Goal: Task Accomplishment & Management: Complete application form

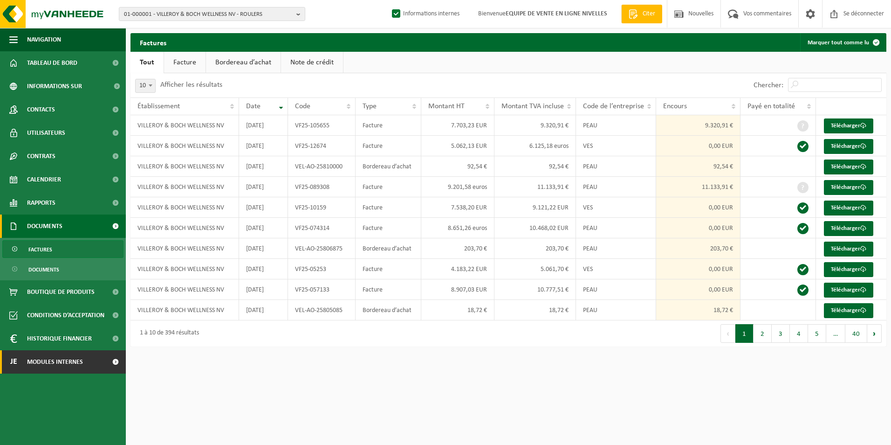
click at [64, 358] on span "Modules internes" at bounding box center [55, 361] width 56 height 23
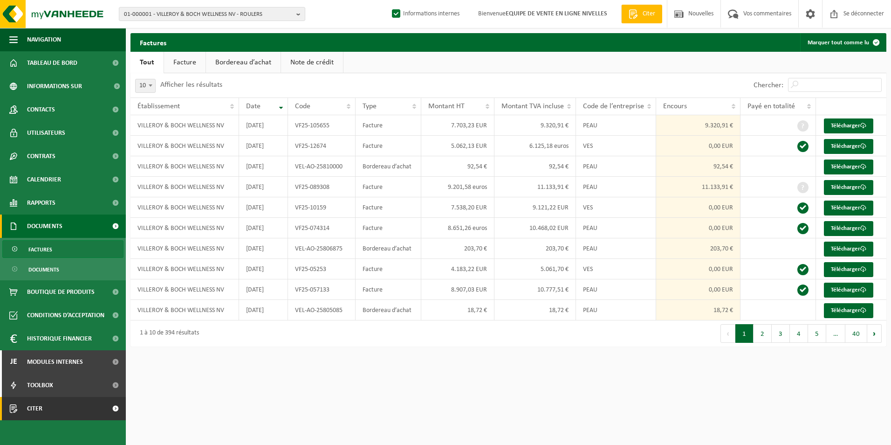
click at [48, 407] on link "Citer" at bounding box center [63, 408] width 126 height 23
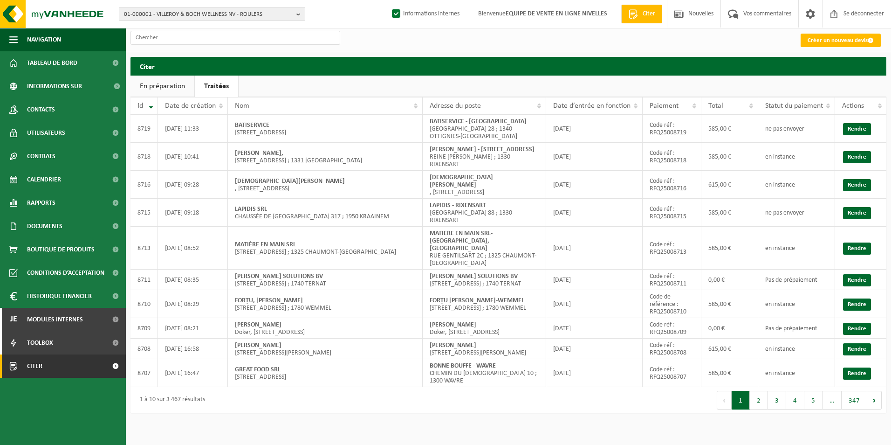
click at [219, 89] on link "Traitées" at bounding box center [216, 85] width 43 height 21
click at [176, 39] on input "text" at bounding box center [235, 38] width 210 height 14
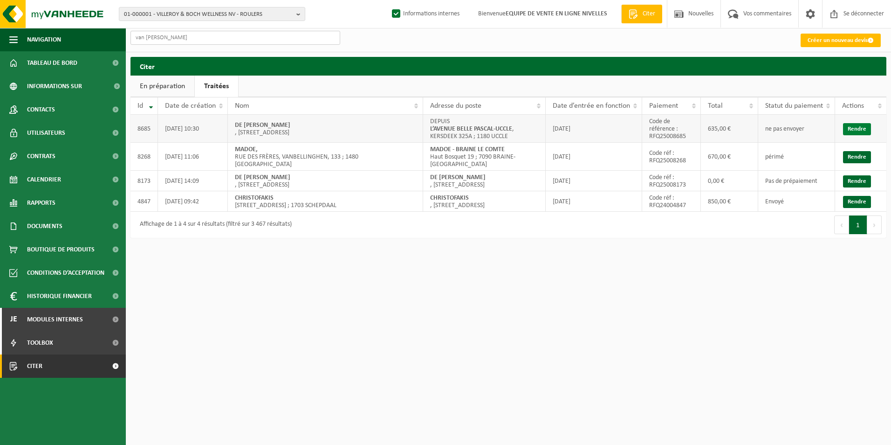
type input "van bel"
click at [851, 126] on link "Rendre" at bounding box center [857, 129] width 28 height 12
click at [49, 370] on link "Citer" at bounding box center [63, 365] width 126 height 23
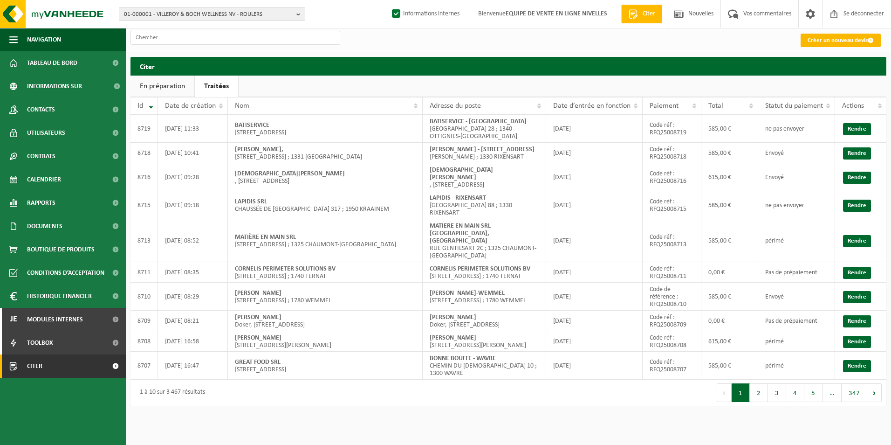
click at [811, 40] on font "Créer un nouveau devis" at bounding box center [838, 40] width 60 height 6
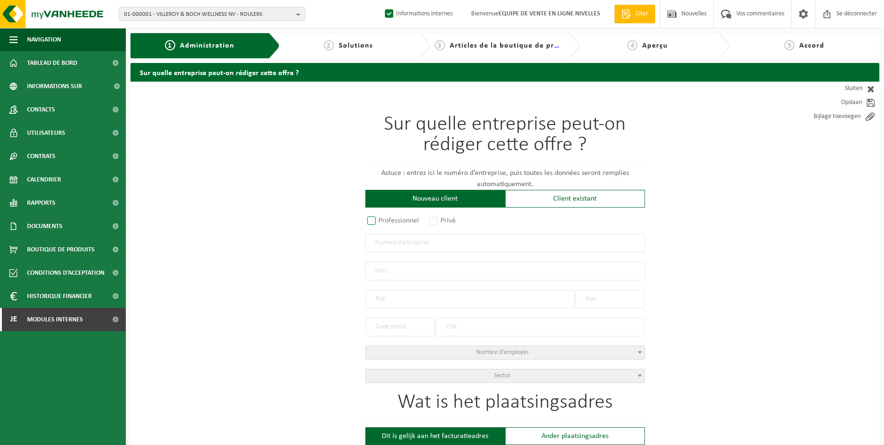
click at [397, 221] on label "Professionnel" at bounding box center [393, 220] width 56 height 13
click at [387, 221] on input "Professionnel" at bounding box center [384, 221] width 6 height 6
radio input "true"
click at [405, 244] on input "text" at bounding box center [505, 242] width 280 height 19
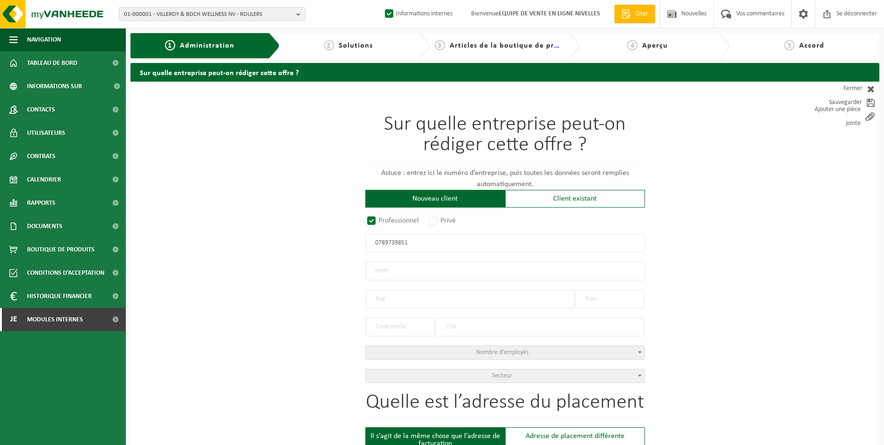
type input "0789739851"
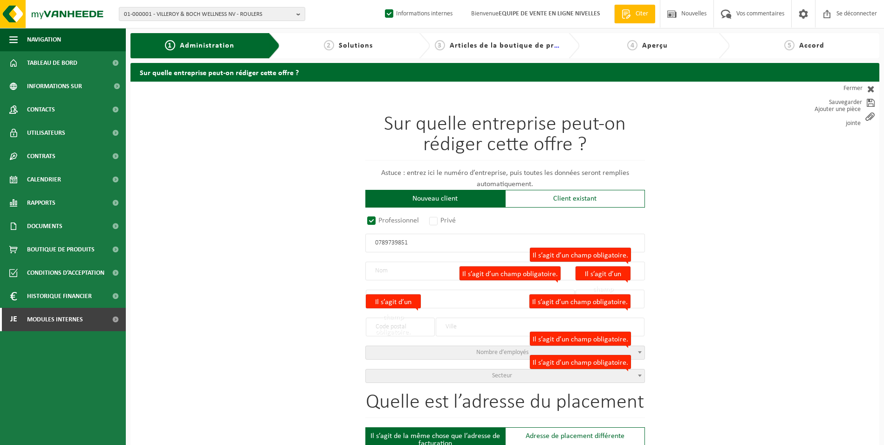
radio input "true"
type input "0789739851"
type input "MD HOLDING SRL"
type input "AVENUE LOUISE"
type input "209/7"
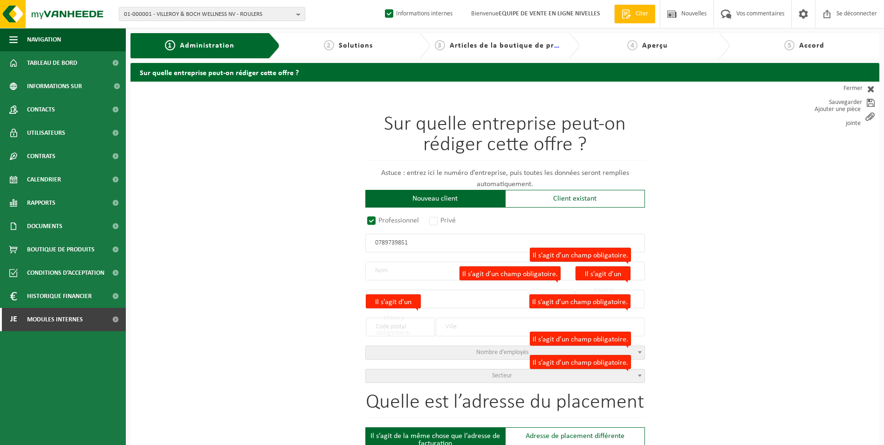
type input "1050"
type input "IXELLES"
select select "D"
type input "MD HOLDING SRL"
type input "AVENUE LOUISE"
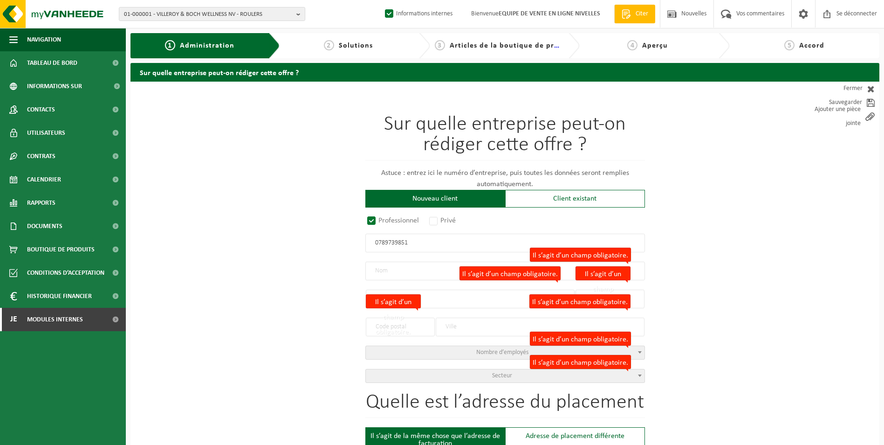
type input "209/7"
type input "1050"
type input "IXELLES"
type input "2335962809"
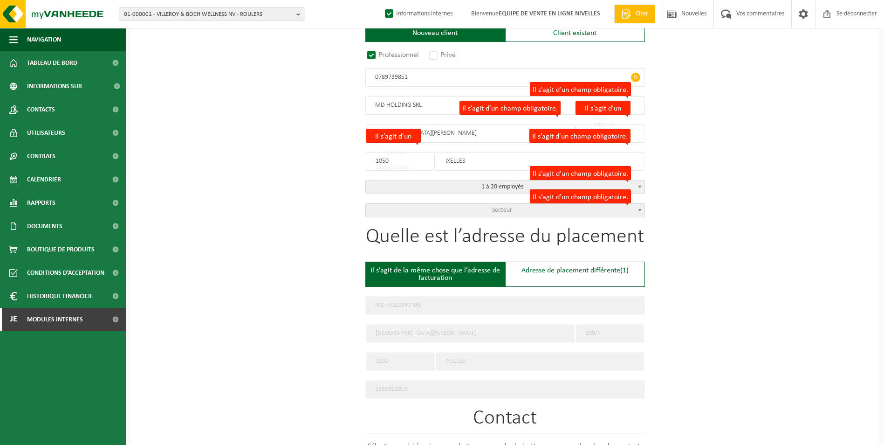
scroll to position [186, 0]
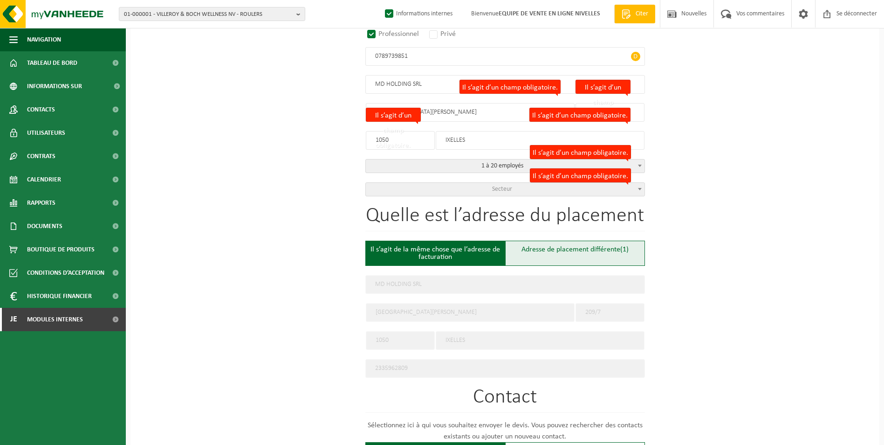
click at [533, 250] on font "Adresse de placement différente" at bounding box center [570, 249] width 99 height 7
type input "Werf -"
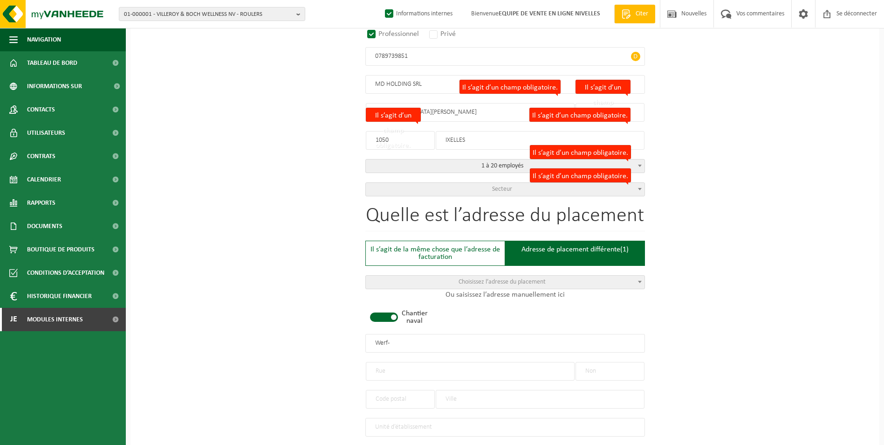
click at [392, 312] on span at bounding box center [384, 316] width 28 height 9
click at [411, 374] on input "text" at bounding box center [470, 371] width 209 height 19
type input "d"
type input "DREVE DU COCHET"
click at [599, 370] on input "text" at bounding box center [610, 371] width 69 height 19
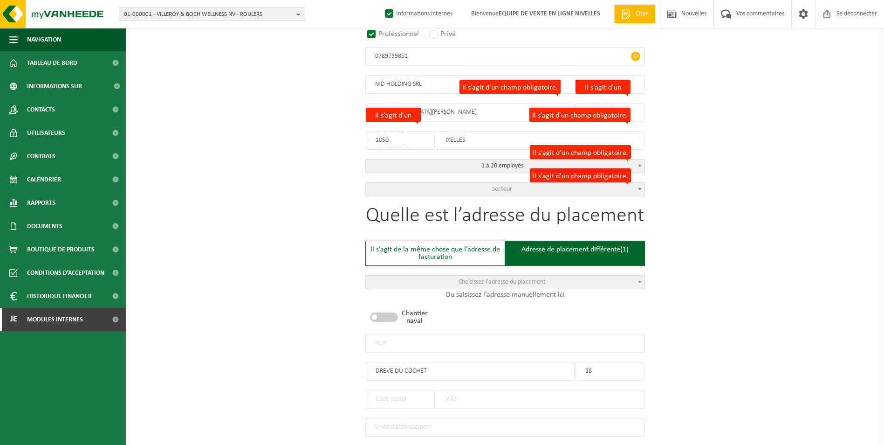
type input "28"
click at [510, 395] on input "text" at bounding box center [540, 399] width 209 height 19
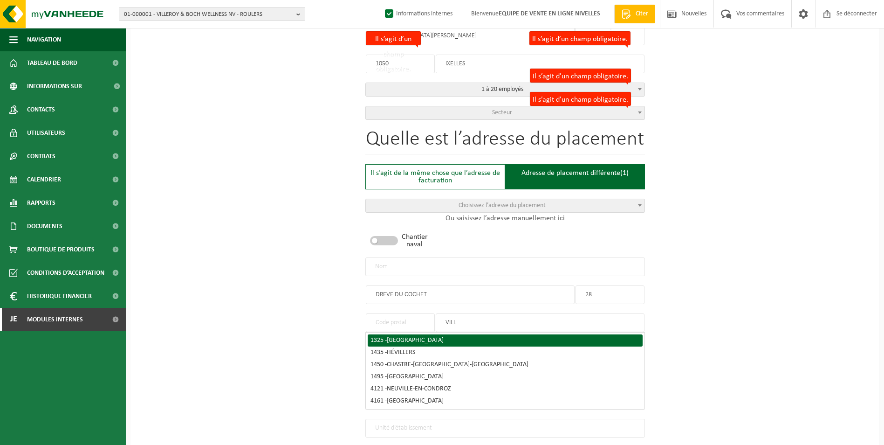
scroll to position [280, 0]
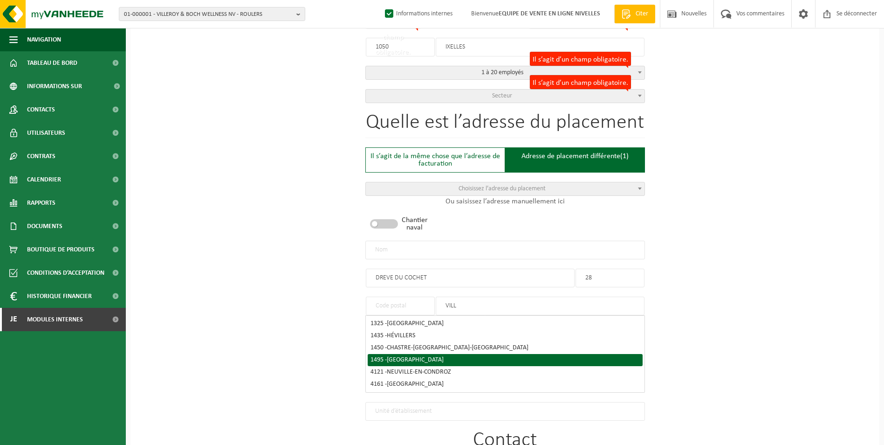
type input "VILL"
click at [423, 356] on span "VILLERS-LA-VILLE" at bounding box center [415, 359] width 57 height 7
type input "1495"
type input "VILLERS-LA-VILLE"
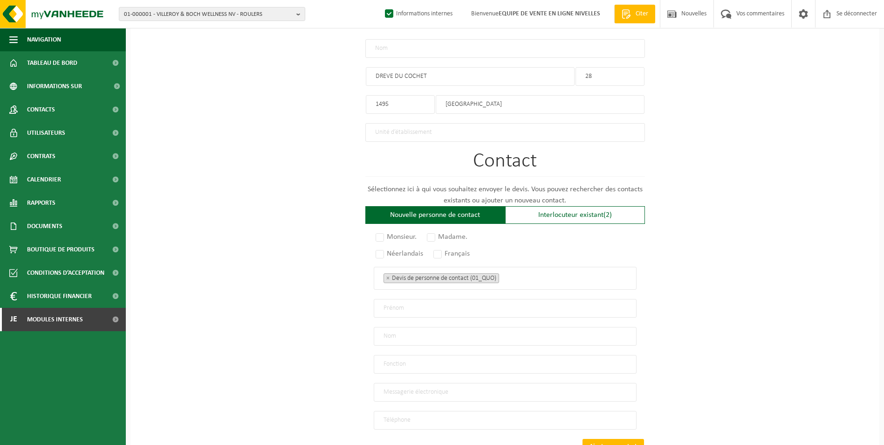
scroll to position [513, 0]
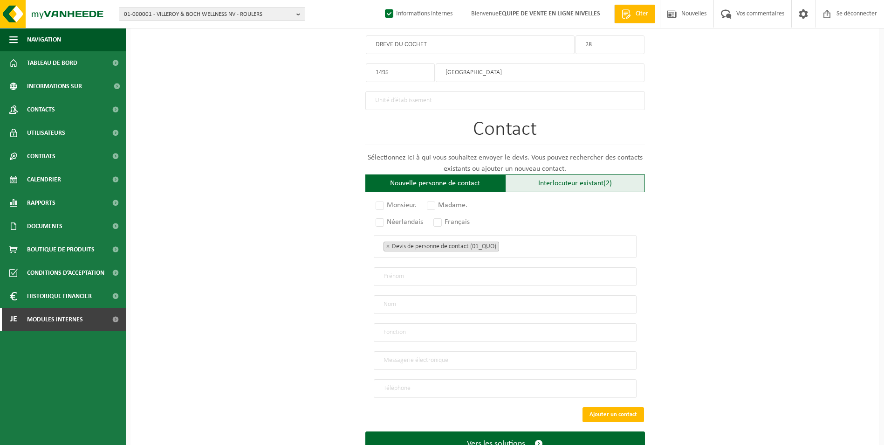
click at [562, 180] on font "Interlocuteur existant" at bounding box center [570, 182] width 65 height 7
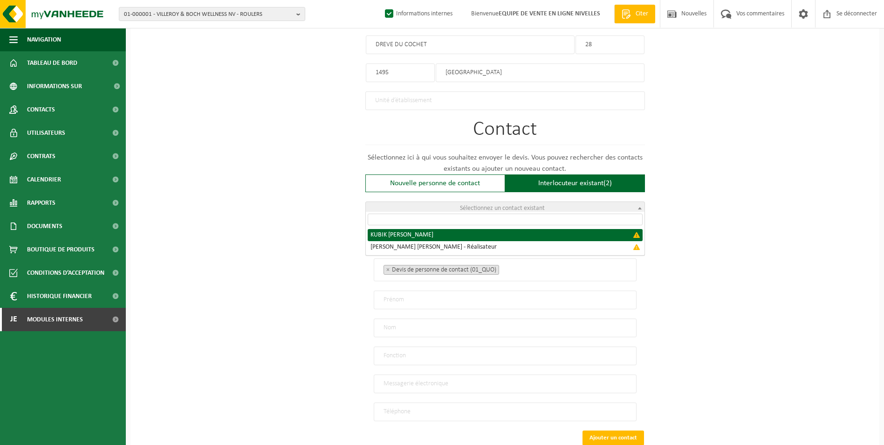
click at [532, 205] on span "Sélectionnez un contact existant" at bounding box center [502, 208] width 85 height 7
select select "{"code":"","firstname":"MATEUSZ JAKUB","surname":"KUBIK","gender":"Unknown","po…"
type input "MATEUSZ JAKUB"
type input "KUBIK"
type input "Director"
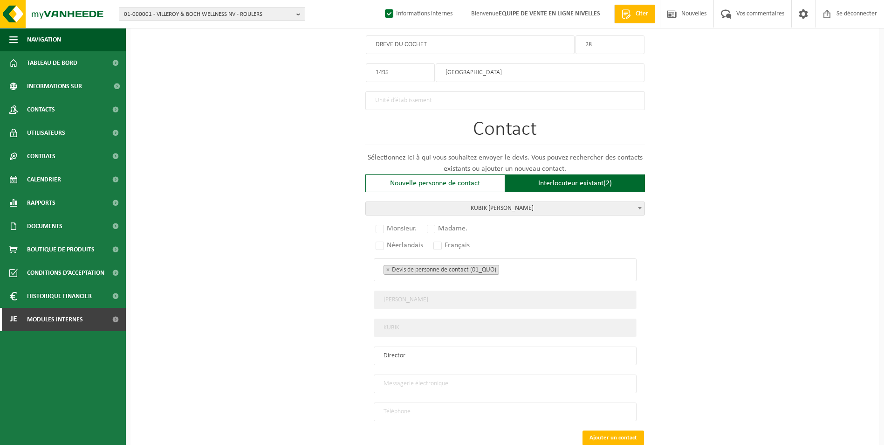
scroll to position [559, 0]
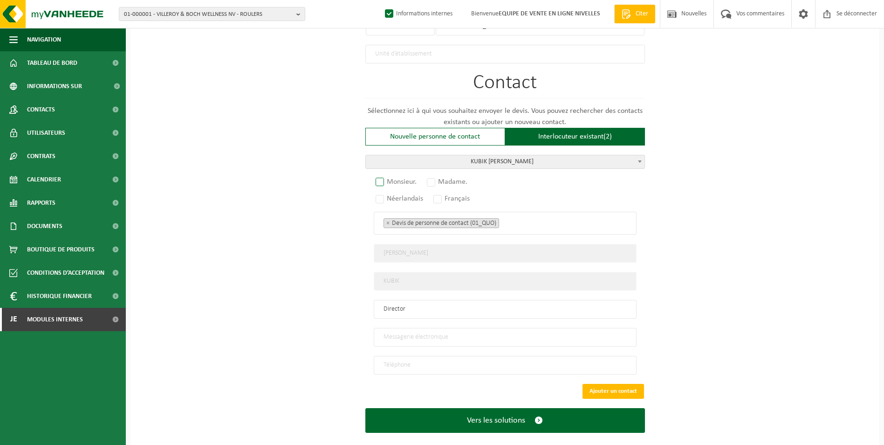
click at [381, 175] on label "Monsieur." at bounding box center [397, 181] width 46 height 13
radio input "true"
click at [436, 192] on label "Français" at bounding box center [452, 198] width 41 height 13
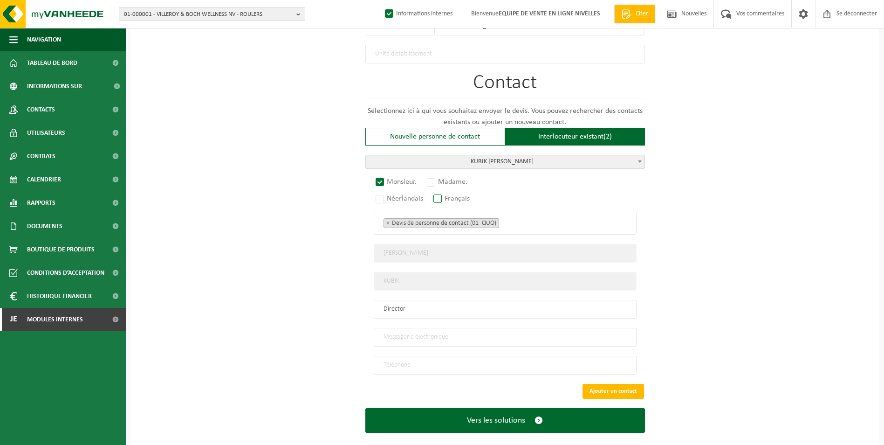
radio input "true"
click at [517, 217] on ul "× Devis de personne de contact (01_QUO)" at bounding box center [505, 223] width 243 height 12
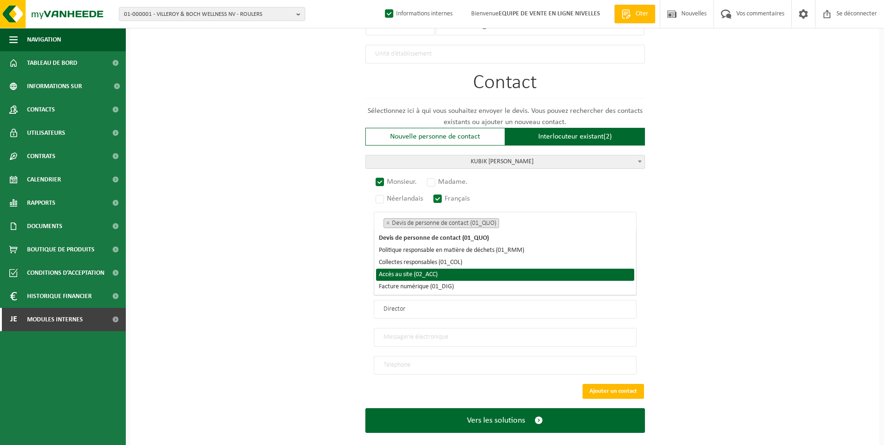
click at [460, 278] on li "Accès au site (02_ACC)" at bounding box center [505, 274] width 258 height 12
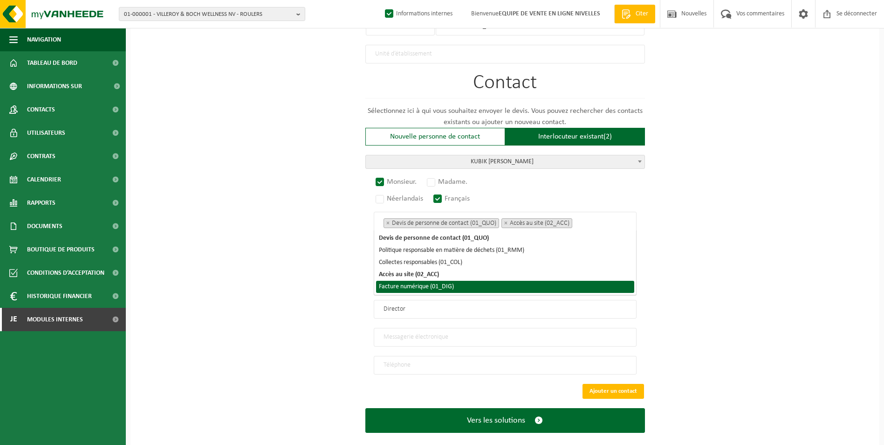
click at [464, 286] on li "Facture numérique (01_DIG)" at bounding box center [505, 287] width 258 height 12
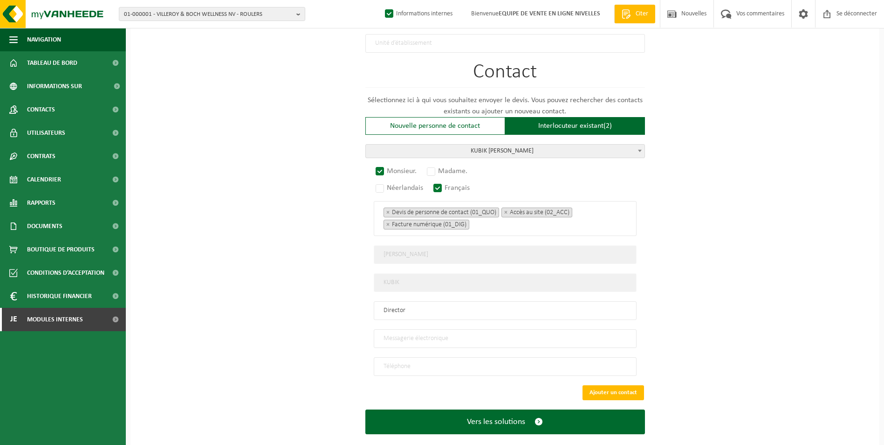
scroll to position [580, 0]
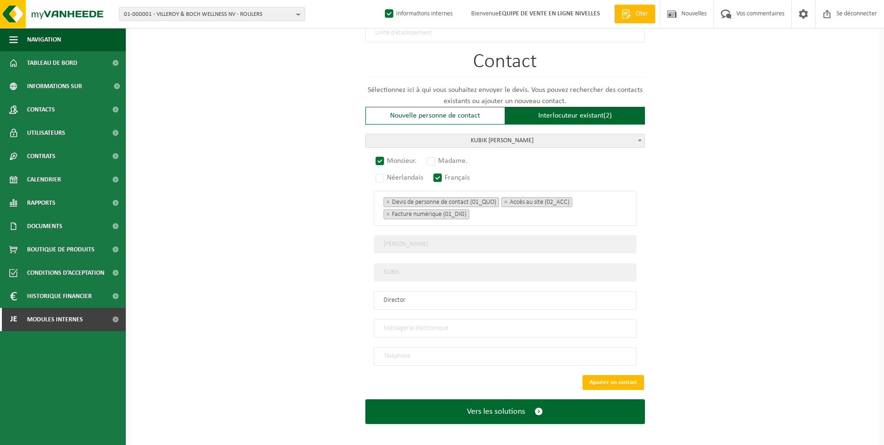
click at [395, 324] on input "email" at bounding box center [505, 328] width 263 height 19
type input "INFO@MDHOLDING.BE"
click at [404, 350] on input "tel" at bounding box center [505, 356] width 263 height 19
click at [434, 340] on div "Monsieur. Madame. Néerlandais Français Devis de personne de contact (01_QUO) Po…" at bounding box center [505, 261] width 280 height 208
click at [417, 354] on input "04" at bounding box center [505, 356] width 263 height 19
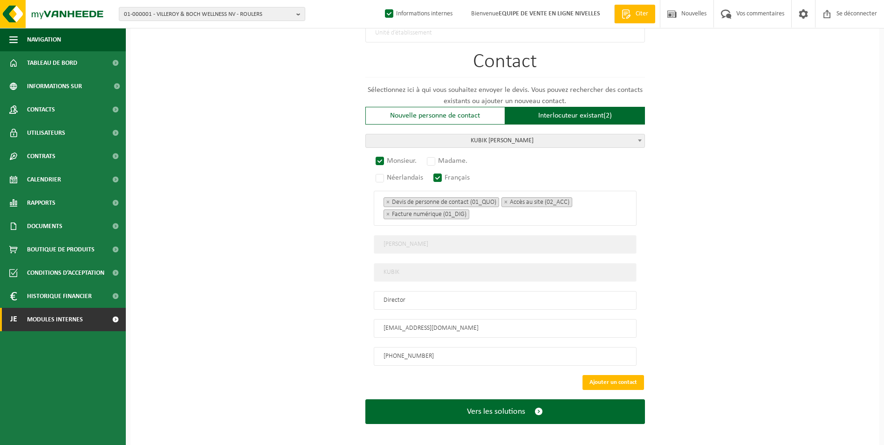
type input "+32 476 22 07 97"
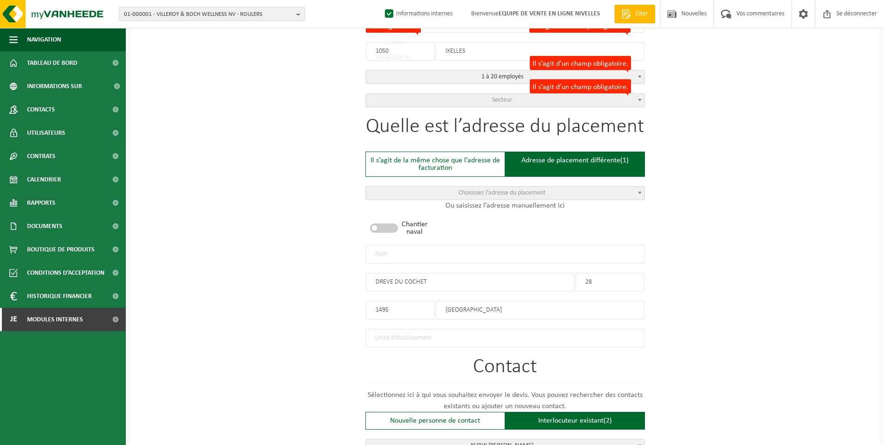
scroll to position [207, 0]
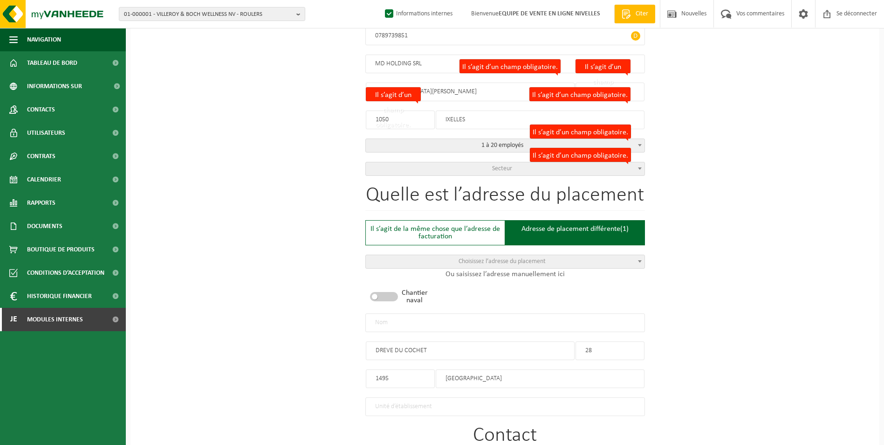
click at [458, 168] on span "Secteur" at bounding box center [505, 168] width 279 height 13
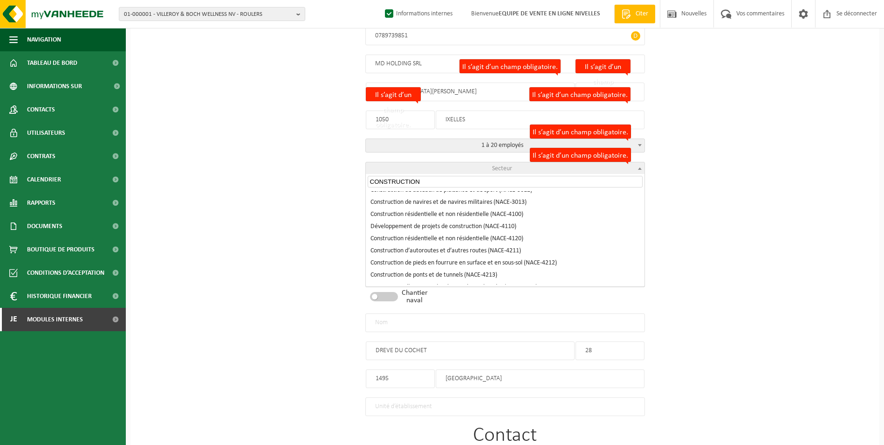
scroll to position [93, 0]
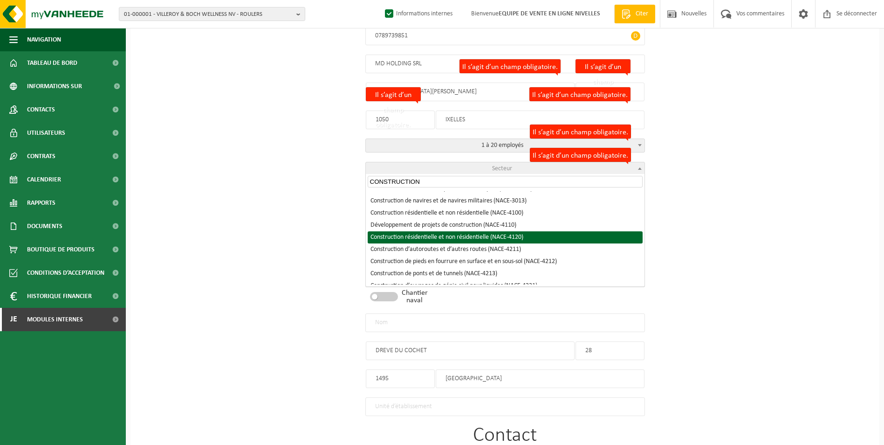
type input "CONSTRUCTION"
select select "NACE_4120"
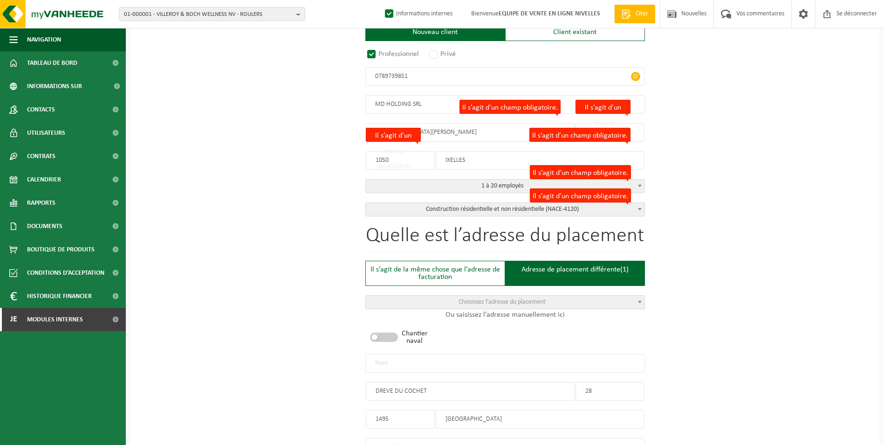
scroll to position [207, 0]
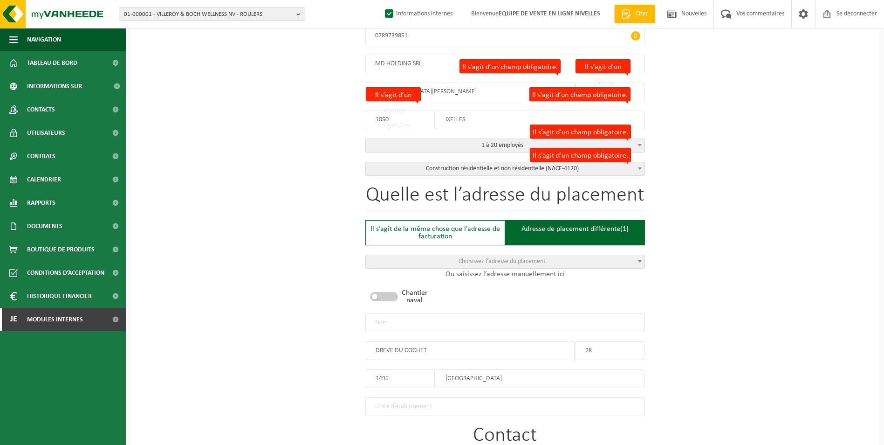
click at [454, 324] on input "text" at bounding box center [505, 322] width 280 height 19
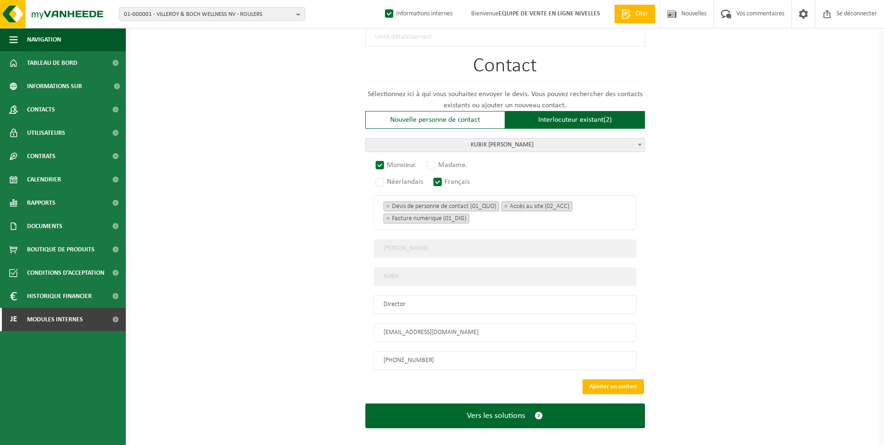
scroll to position [580, 0]
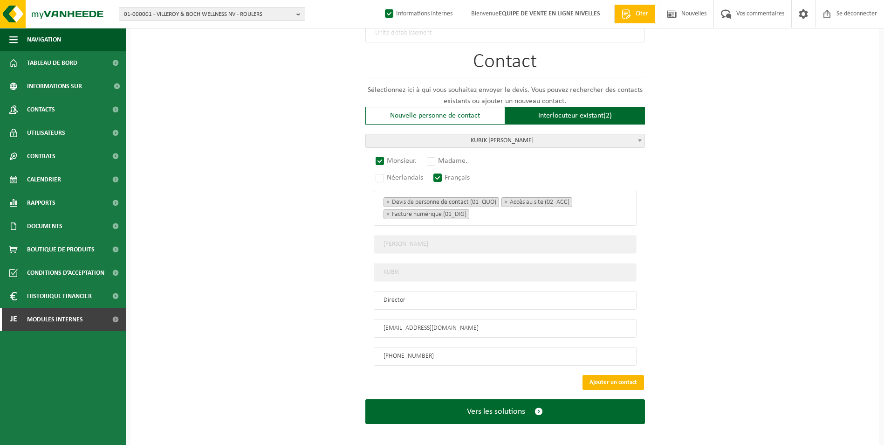
type input "MD HOLDING SRL-[GEOGRAPHIC_DATA]"
click at [623, 377] on button "Ajouter un contact" at bounding box center [614, 382] width 62 height 15
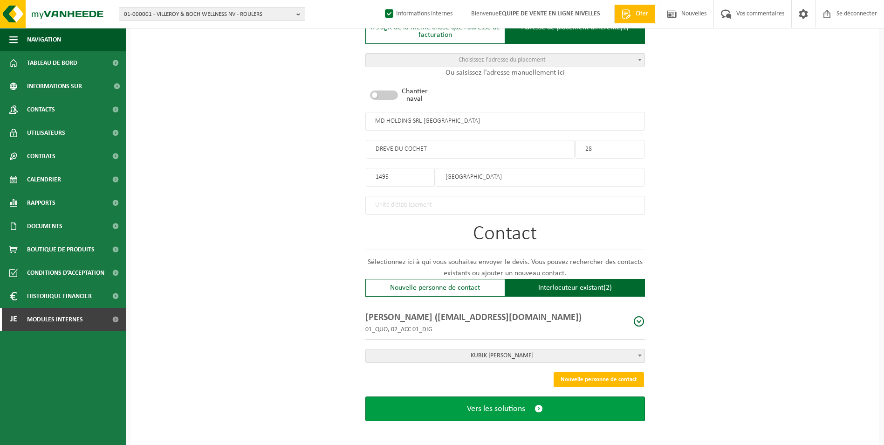
click at [510, 413] on button "Vers les solutions" at bounding box center [505, 408] width 280 height 25
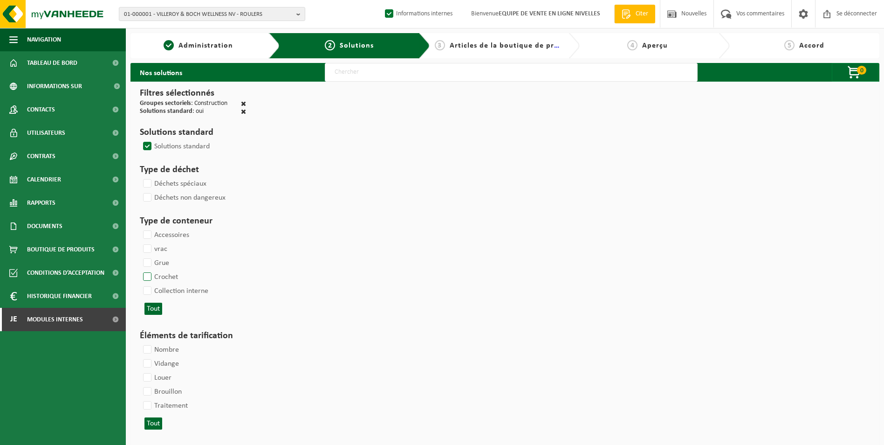
click at [146, 274] on label "Crochet" at bounding box center [159, 277] width 37 height 14
click at [140, 270] on input "Crochet" at bounding box center [139, 269] width 0 height 0
checkbox input "true"
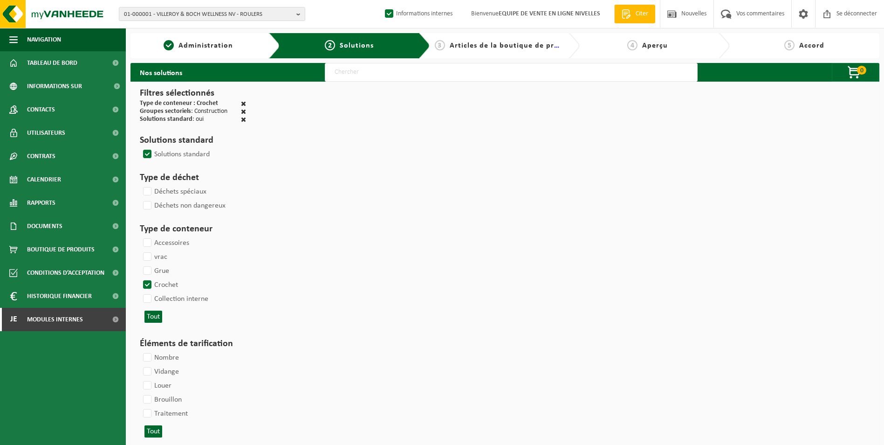
select select
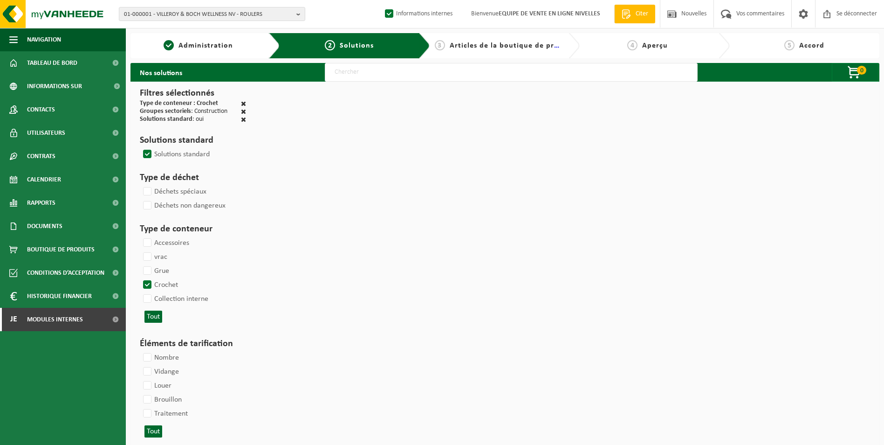
select select
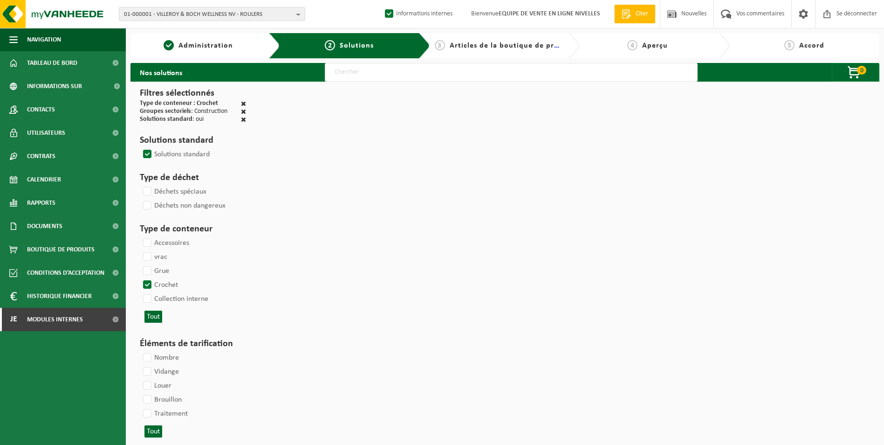
select select
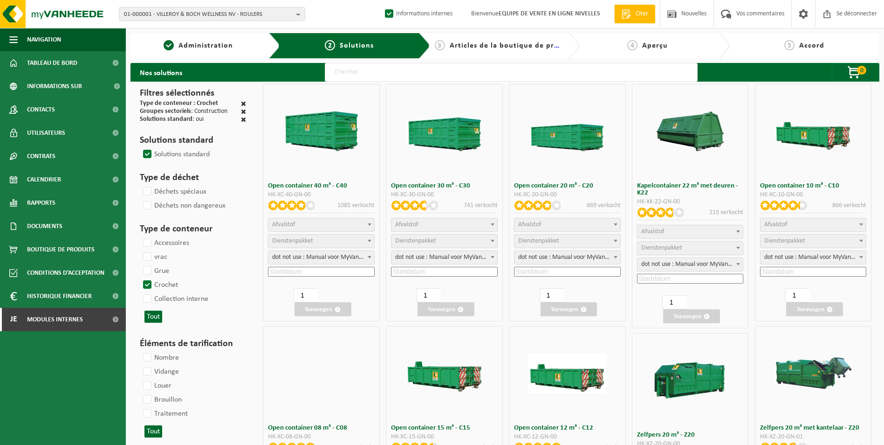
select select
select select "25"
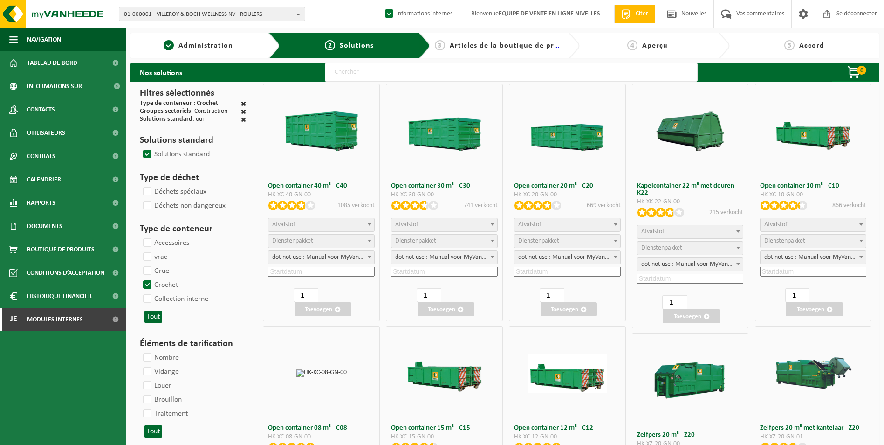
select select "197"
select select "25"
select select "8"
select select "25"
select select "7"
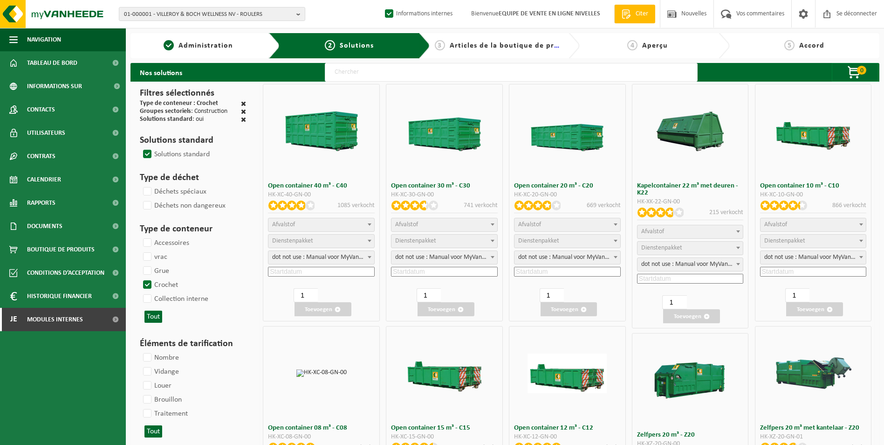
select select "25"
select select "7"
select select "25"
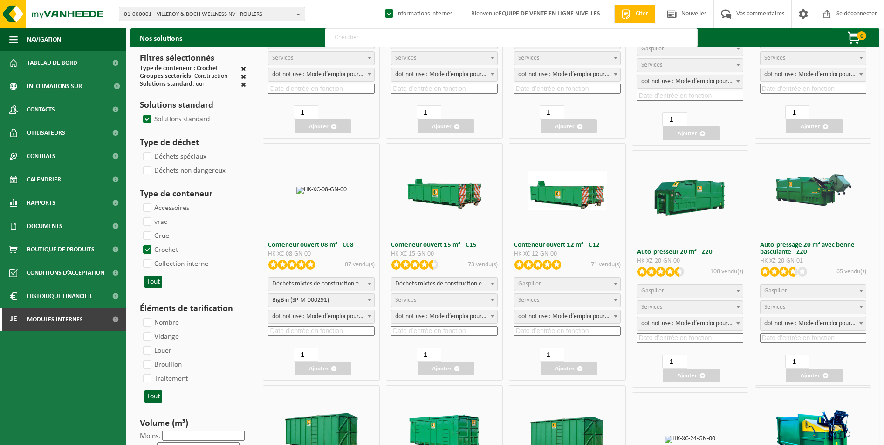
scroll to position [233, 0]
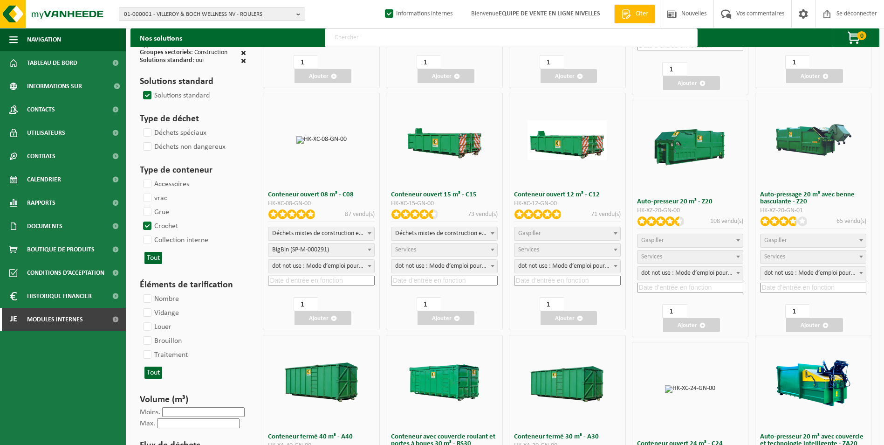
click at [323, 238] on span "Déchets mixtes de construction et de démolition (inertes et non inertes)" at bounding box center [321, 233] width 106 height 13
select select
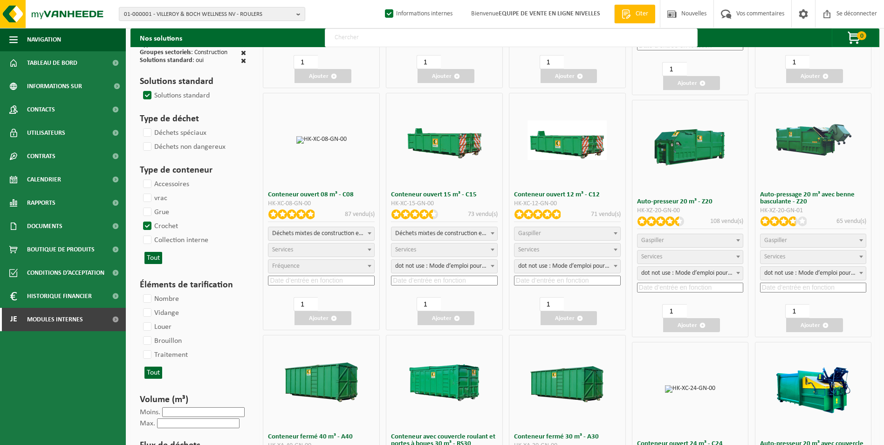
select select "197"
select select "25"
click at [310, 277] on input at bounding box center [321, 280] width 107 height 10
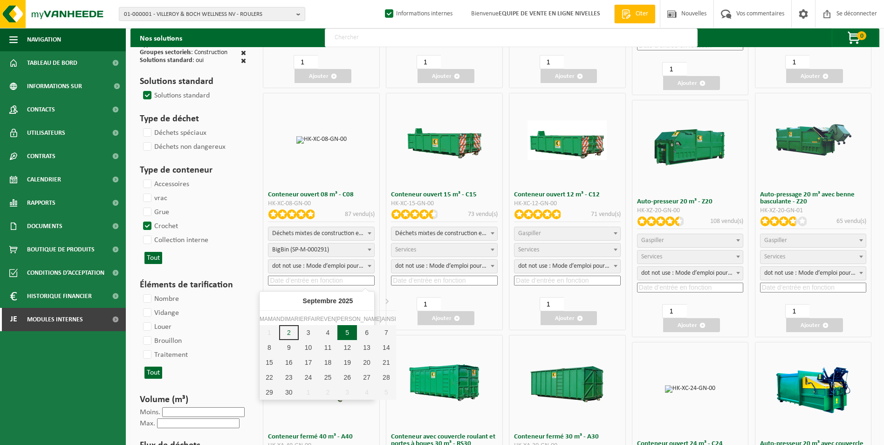
click at [337, 333] on div "5" at bounding box center [347, 332] width 20 height 15
type input "2025-09-05"
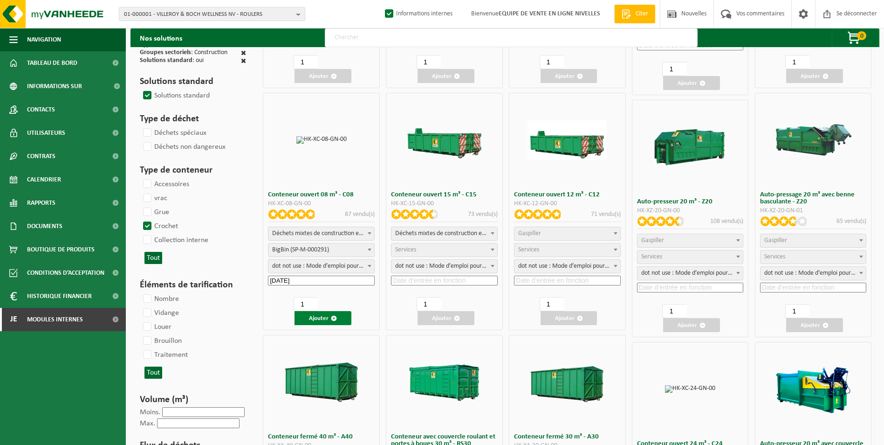
click at [322, 323] on button "Ajouter" at bounding box center [323, 318] width 57 height 14
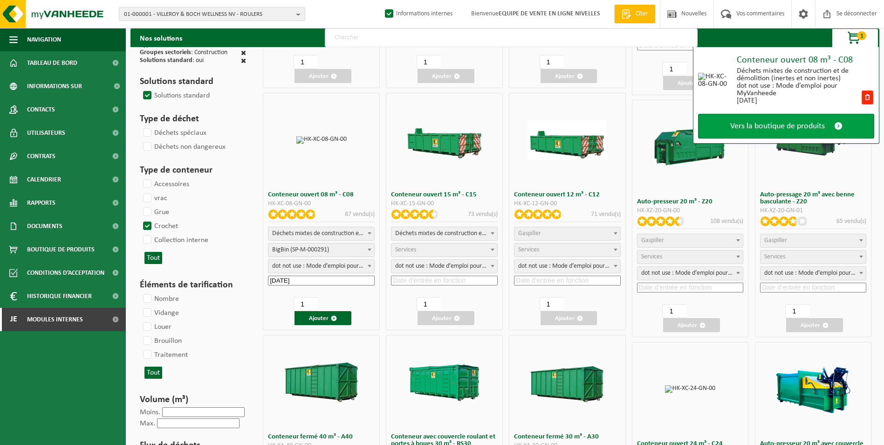
click at [740, 125] on span "Vers la boutique de produits" at bounding box center [777, 126] width 95 height 10
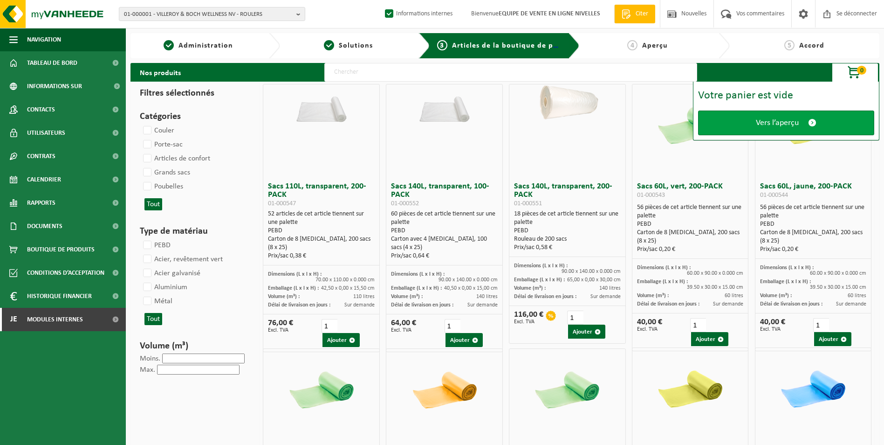
click at [767, 123] on span "Vers l’aperçu" at bounding box center [777, 123] width 43 height 10
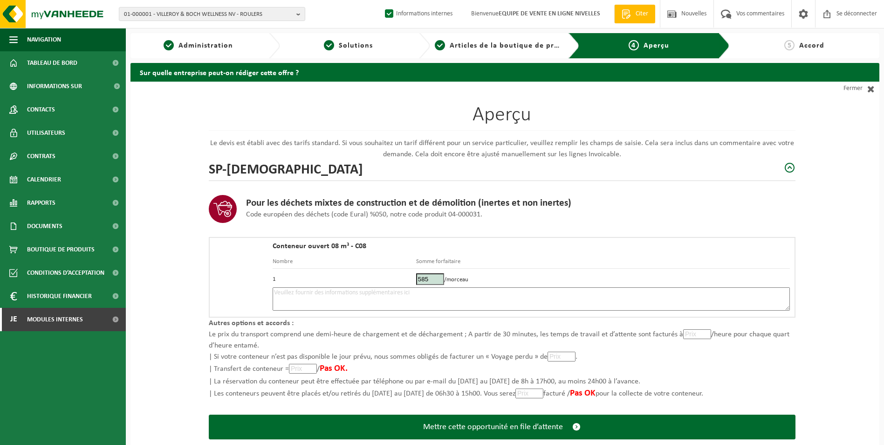
click at [486, 302] on textarea at bounding box center [531, 298] width 517 height 23
type textarea "p"
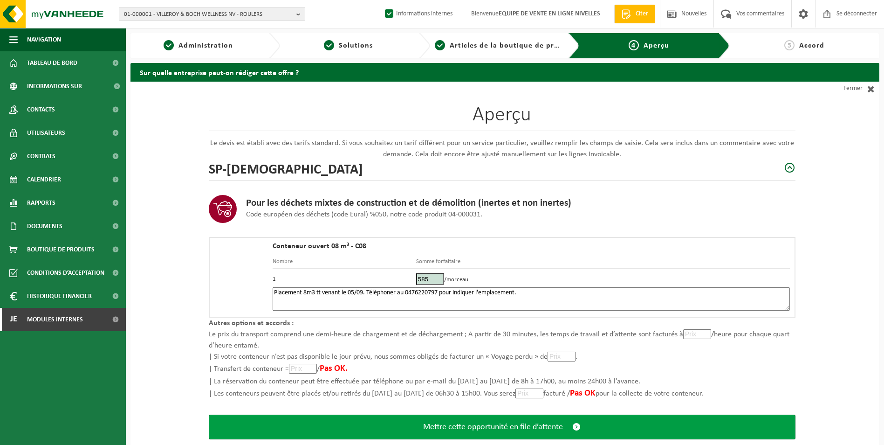
type textarea "Placement 8m3 tt venant le 05/09. Télèphoner au 0476220797 pour indiquer l'empl…"
click at [489, 426] on span "Mettre cette opportunité en file d’attente" at bounding box center [493, 427] width 140 height 10
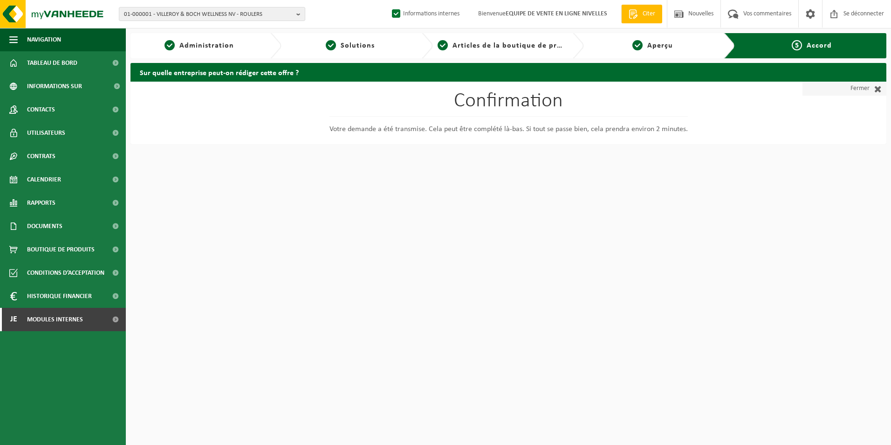
click at [853, 90] on font "Fermer" at bounding box center [860, 89] width 19 height 14
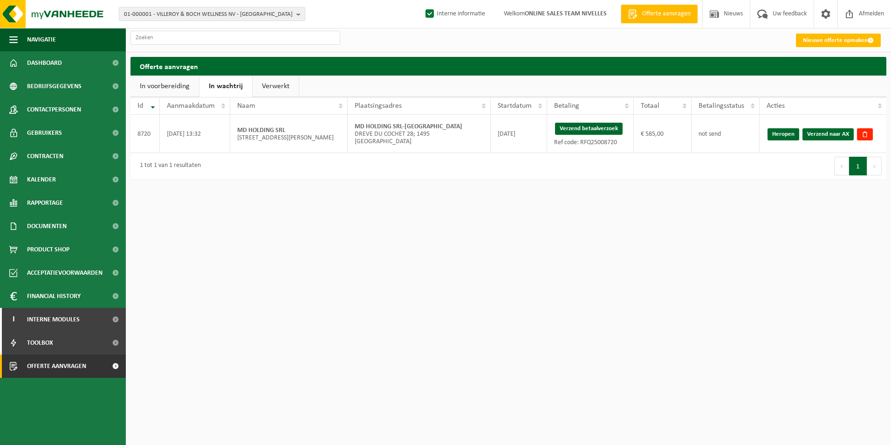
drag, startPoint x: 584, startPoint y: 129, endPoint x: 492, endPoint y: 50, distance: 122.0
click at [585, 129] on button "Verzend betaalverzoek" at bounding box center [589, 129] width 68 height 12
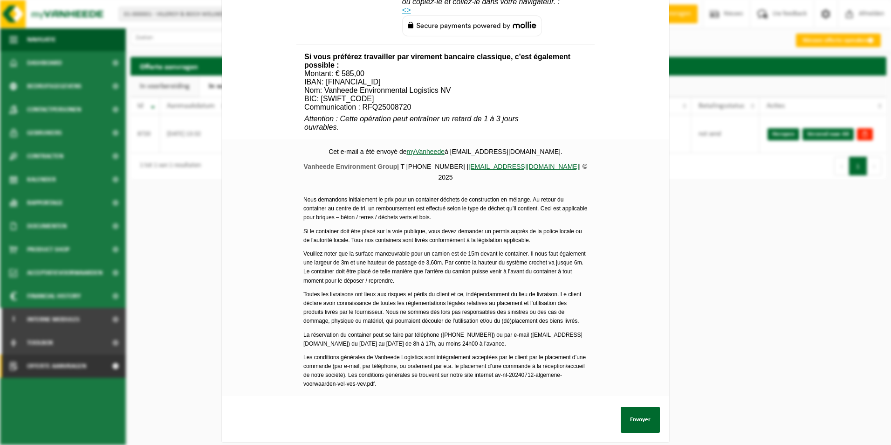
scroll to position [318, 0]
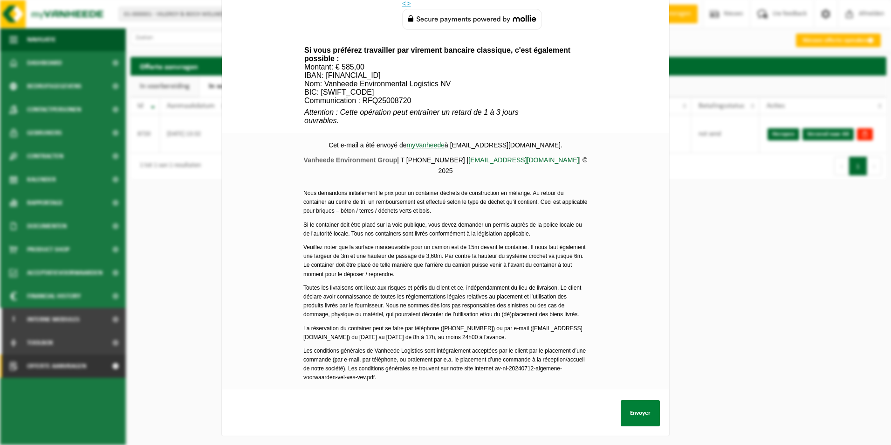
click at [630, 407] on button "Envoyer" at bounding box center [640, 413] width 39 height 26
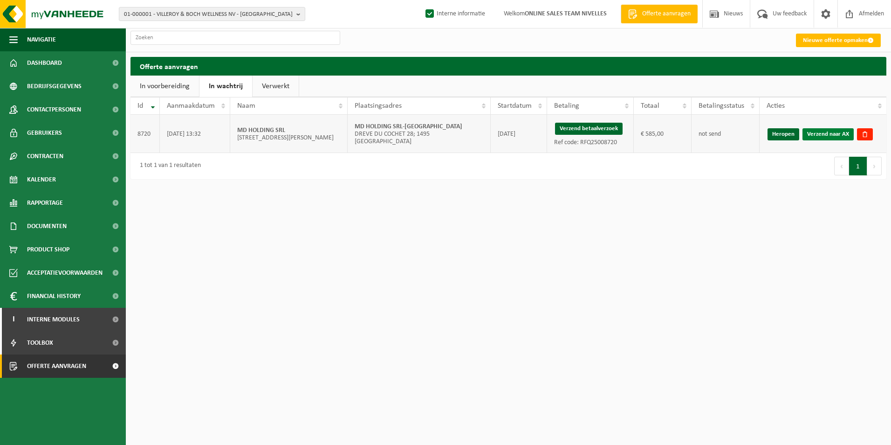
click at [820, 131] on link "Verzend naar AX" at bounding box center [828, 134] width 51 height 12
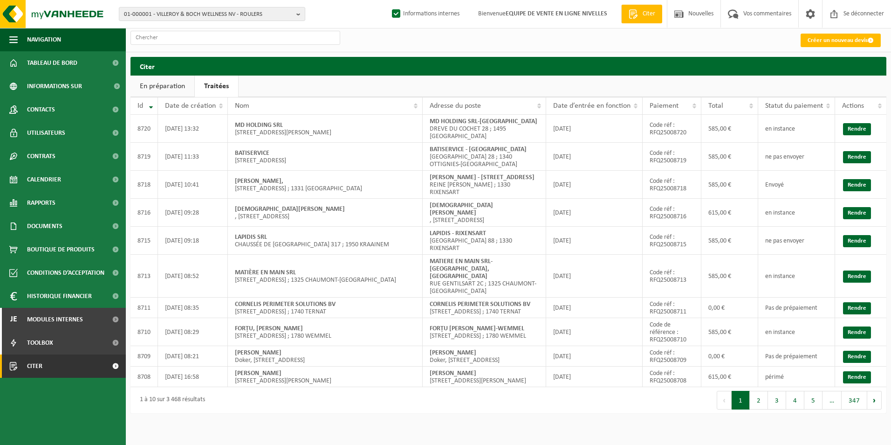
click at [217, 84] on link "Traitées" at bounding box center [216, 85] width 43 height 21
drag, startPoint x: 427, startPoint y: 121, endPoint x: 533, endPoint y: 123, distance: 105.8
click at [533, 123] on td "MD HOLDING SRL-VILLERS LA VILLE DREVE DU COCHET 28 ; 1495 [GEOGRAPHIC_DATA]" at bounding box center [484, 129] width 123 height 28
copy strong "MD HOLDING SRL-[GEOGRAPHIC_DATA]"
click at [817, 41] on font "Créer un nouveau devis" at bounding box center [838, 40] width 60 height 6
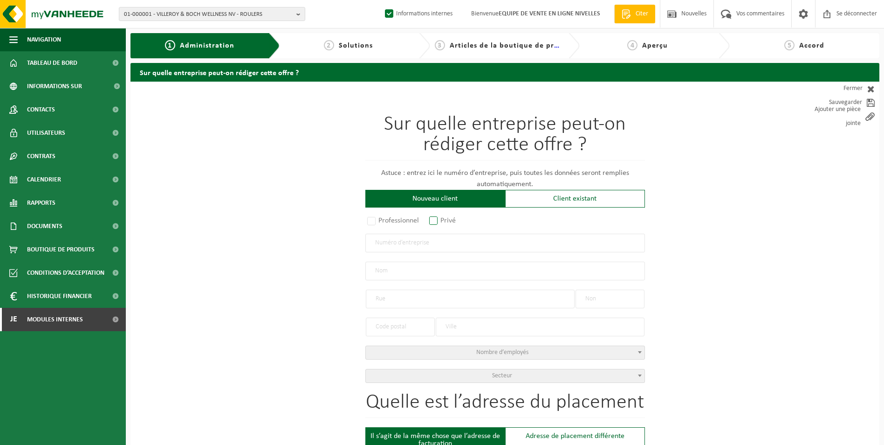
click at [433, 221] on label "Privé" at bounding box center [442, 220] width 31 height 13
click at [443, 221] on input "Privé" at bounding box center [446, 221] width 6 height 6
radio input "true"
select select "P"
select select "1707"
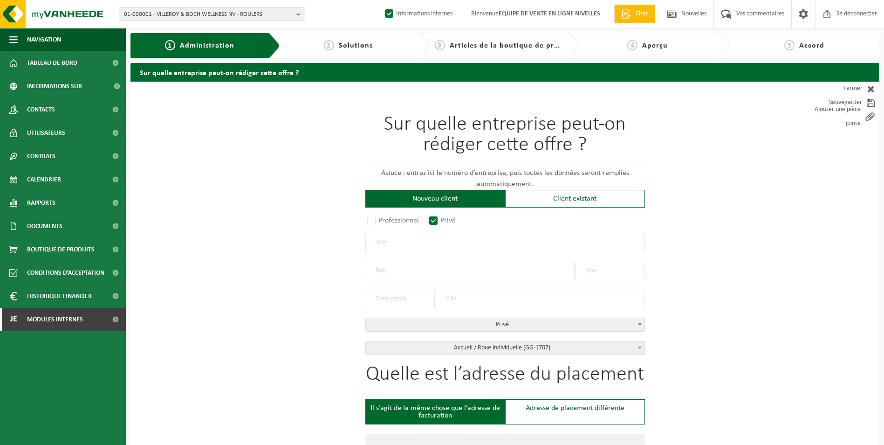
click at [412, 245] on input "text" at bounding box center [505, 242] width 280 height 19
type input "[PERSON_NAME]"
click at [401, 274] on input "text" at bounding box center [470, 270] width 209 height 19
type input "RUE DES ALBALLETRIER"
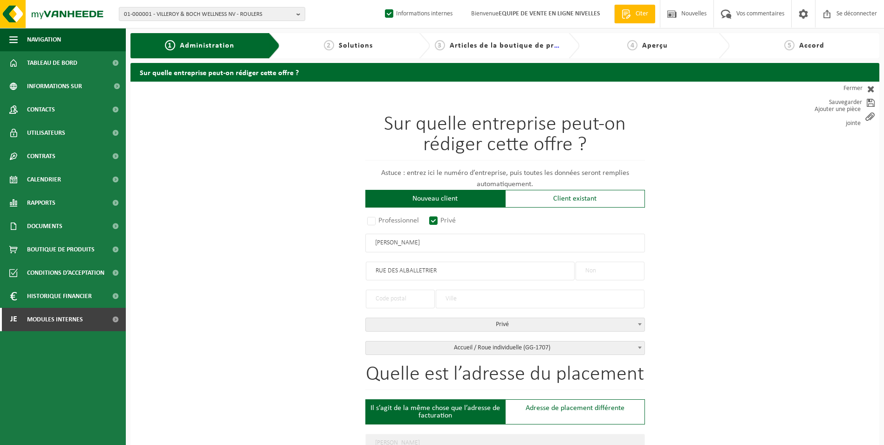
type input "RUE DES ALBALLETRIER"
click at [626, 276] on input "text" at bounding box center [610, 270] width 69 height 19
type input "10"
click at [417, 295] on input "text" at bounding box center [400, 298] width 69 height 19
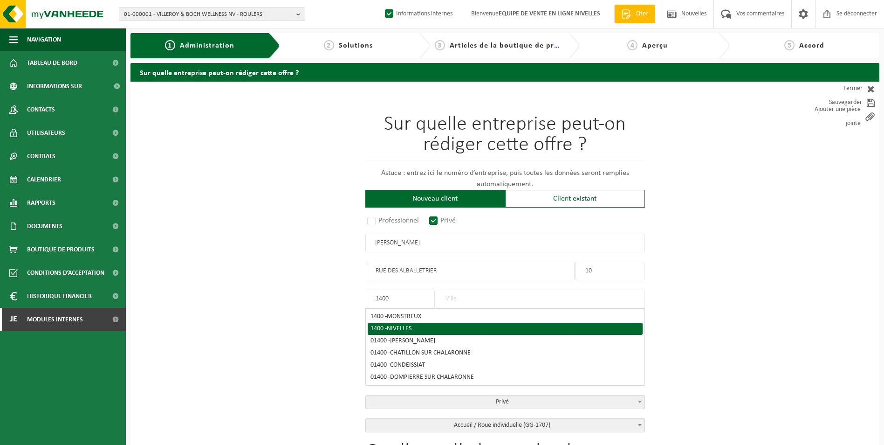
type input "1400"
click at [419, 325] on div "1400 - NIVELLES" at bounding box center [505, 328] width 269 height 7
type input "NIVELLES"
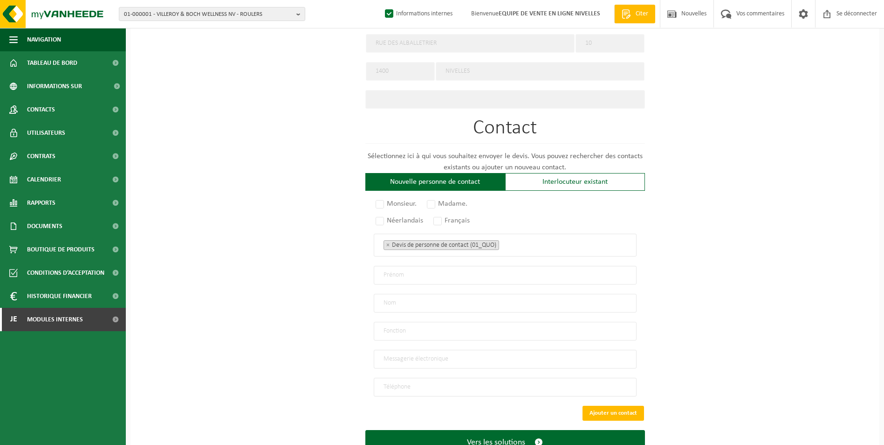
scroll to position [459, 0]
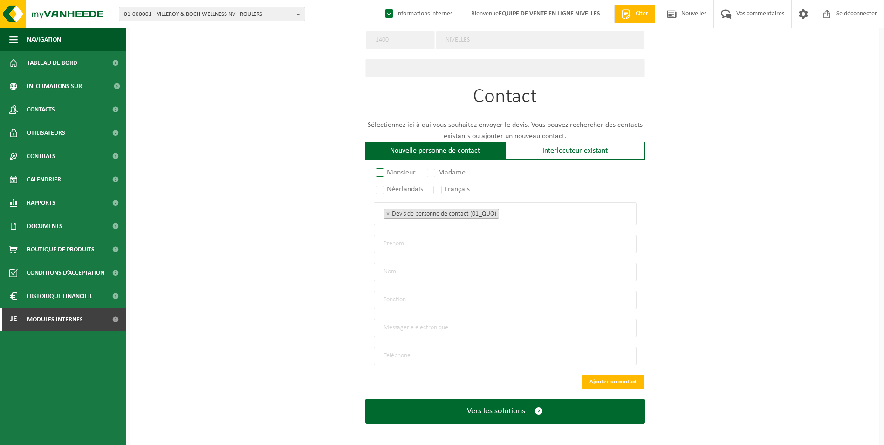
click at [383, 171] on label "Monsieur." at bounding box center [397, 172] width 46 height 13
radio input "true"
click at [436, 186] on label "Français" at bounding box center [452, 189] width 41 height 13
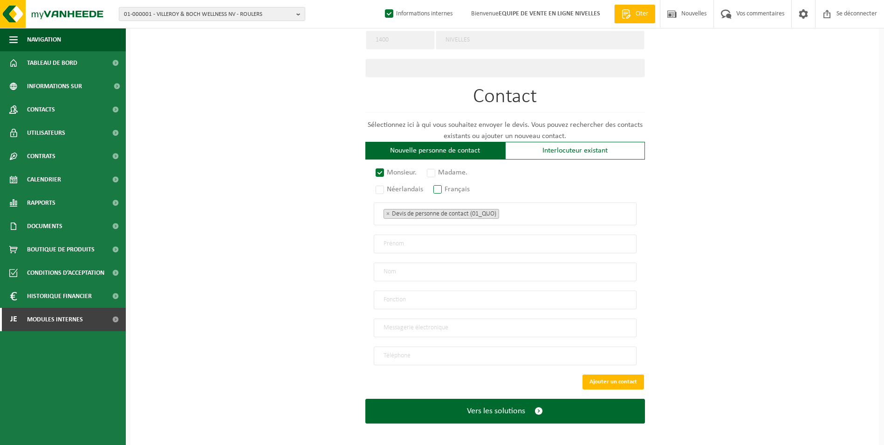
radio input "true"
click at [518, 210] on ul "× Devis de personne de contact (01_QUO)" at bounding box center [505, 213] width 243 height 12
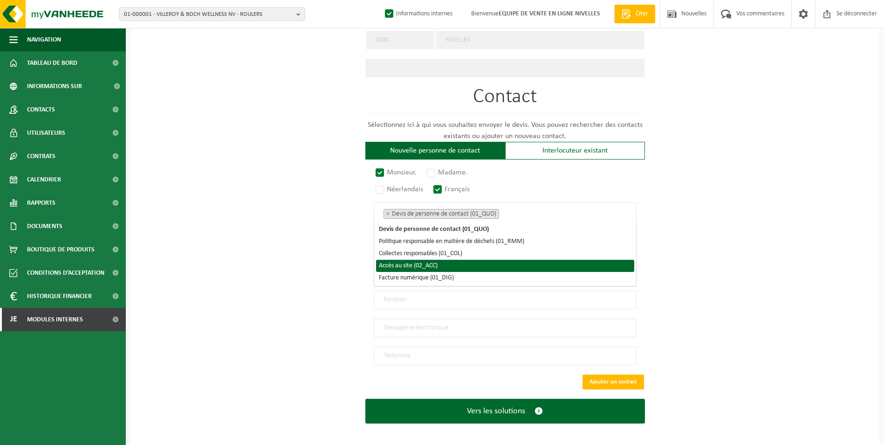
click at [486, 265] on li "Accès au site (02_ACC)" at bounding box center [505, 266] width 258 height 12
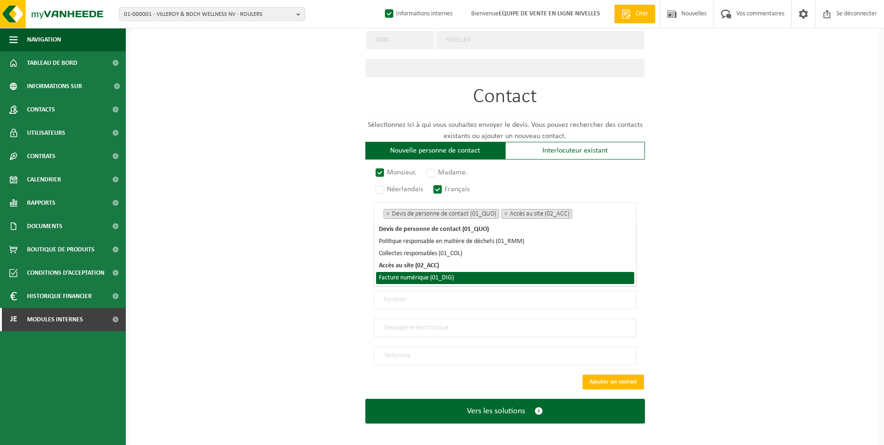
click at [482, 278] on li "Facture numérique (01_DIG)" at bounding box center [505, 278] width 258 height 12
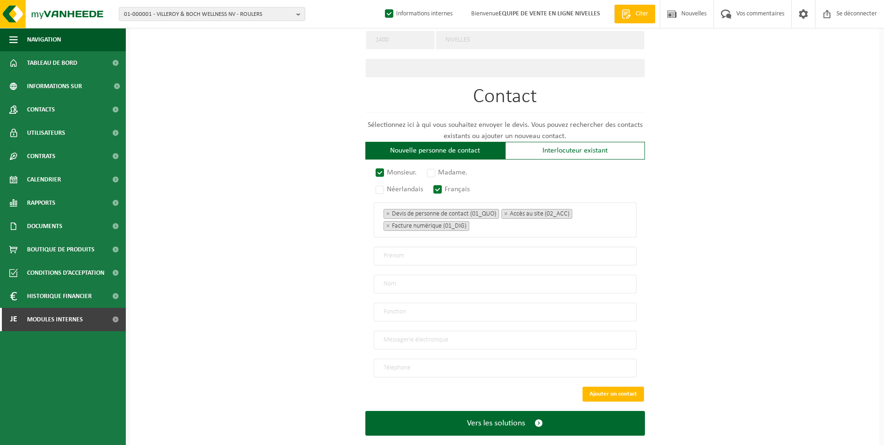
click at [439, 334] on input "email" at bounding box center [505, 339] width 263 height 19
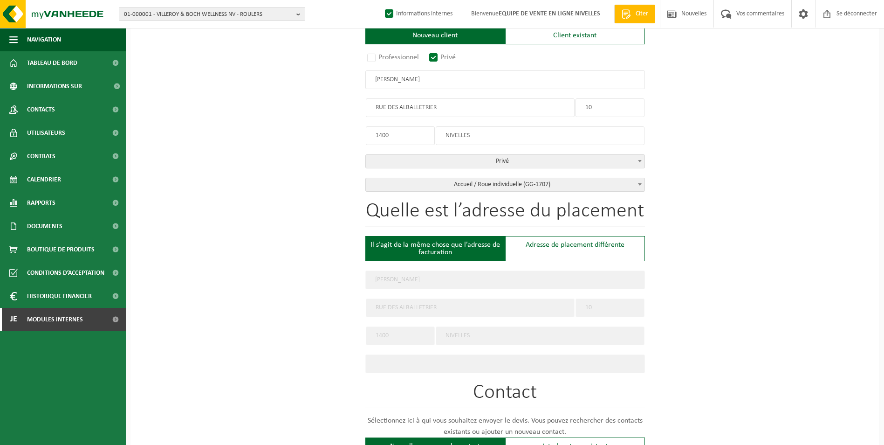
scroll to position [0, 0]
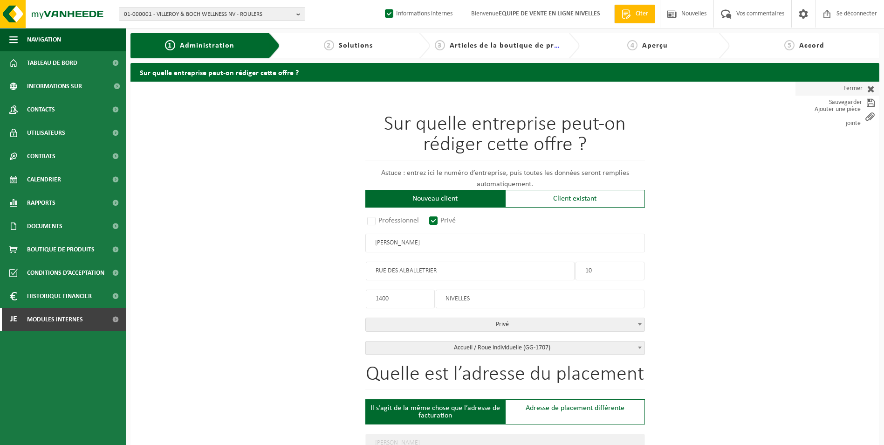
click at [858, 91] on font "Fermer" at bounding box center [853, 89] width 19 height 14
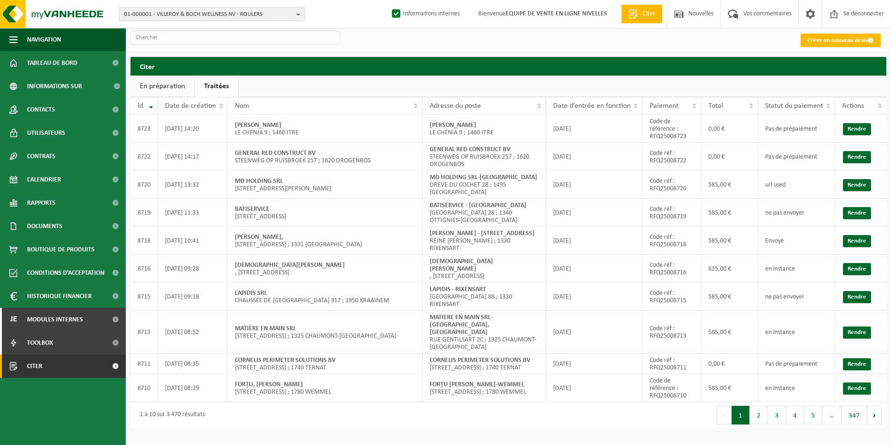
click at [218, 89] on link "Traitées" at bounding box center [216, 85] width 43 height 21
